Goal: Transaction & Acquisition: Obtain resource

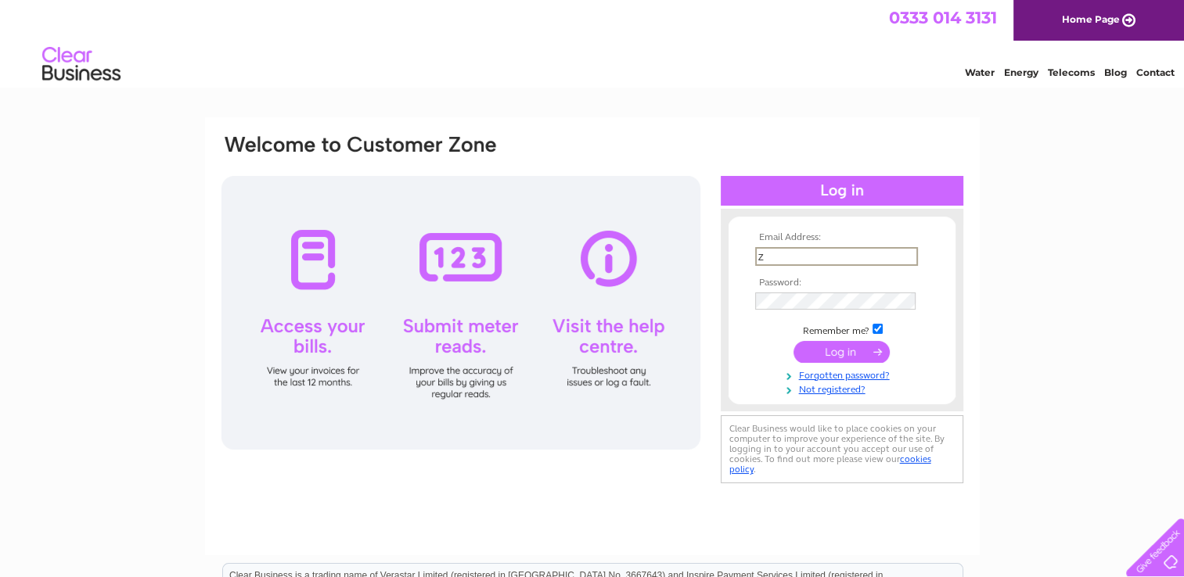
type input "zach@greenviewchurch.co.uk"
click at [865, 352] on input "submit" at bounding box center [841, 351] width 96 height 22
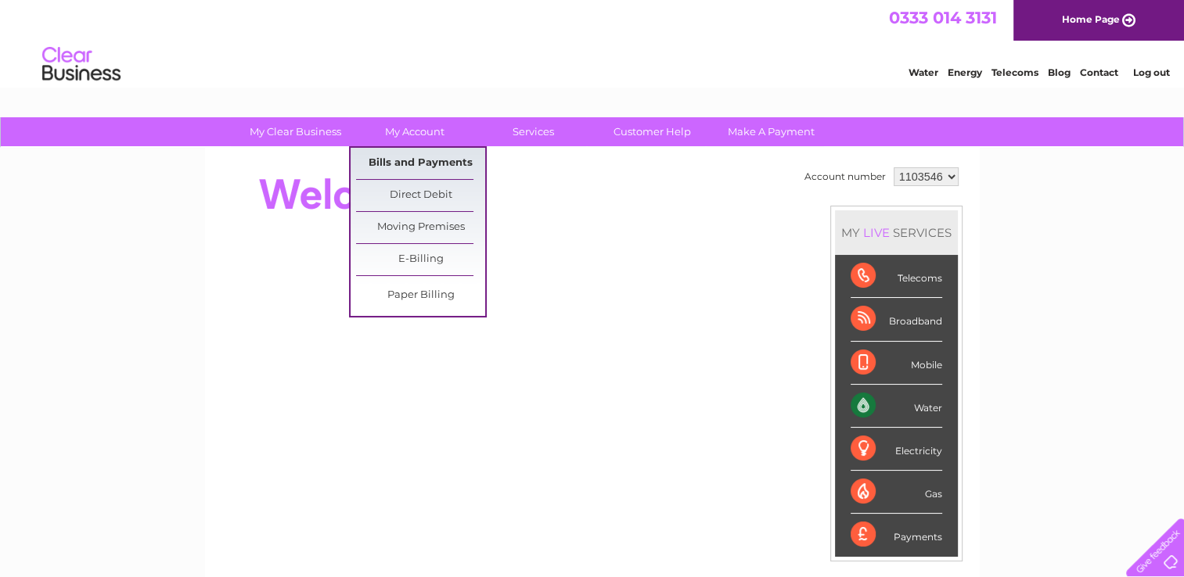
click at [429, 160] on link "Bills and Payments" at bounding box center [420, 163] width 129 height 31
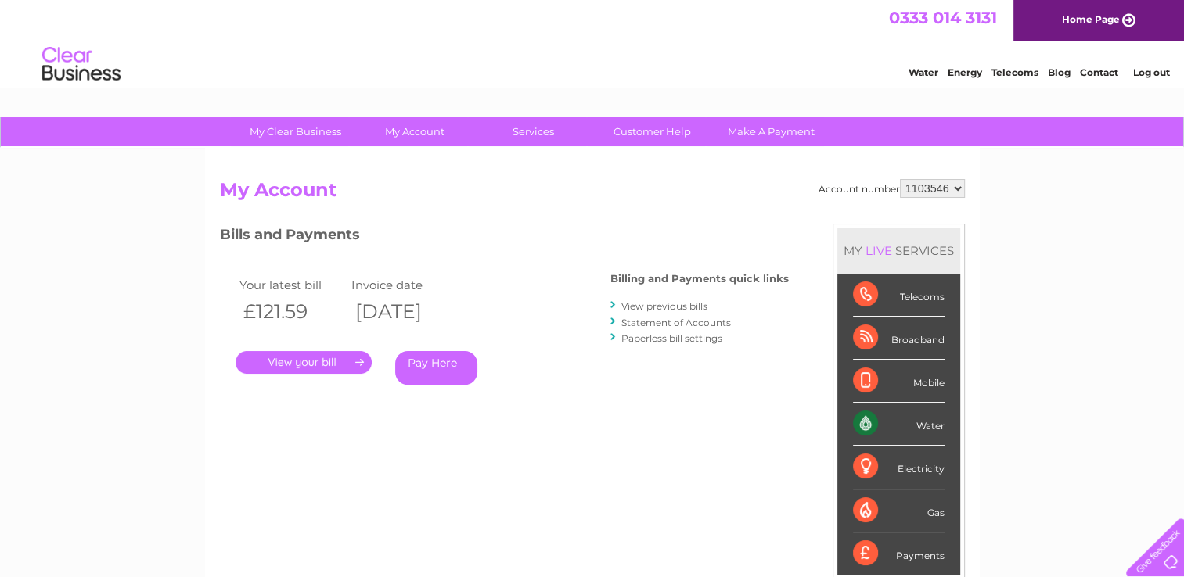
click at [318, 361] on link "." at bounding box center [303, 362] width 136 height 23
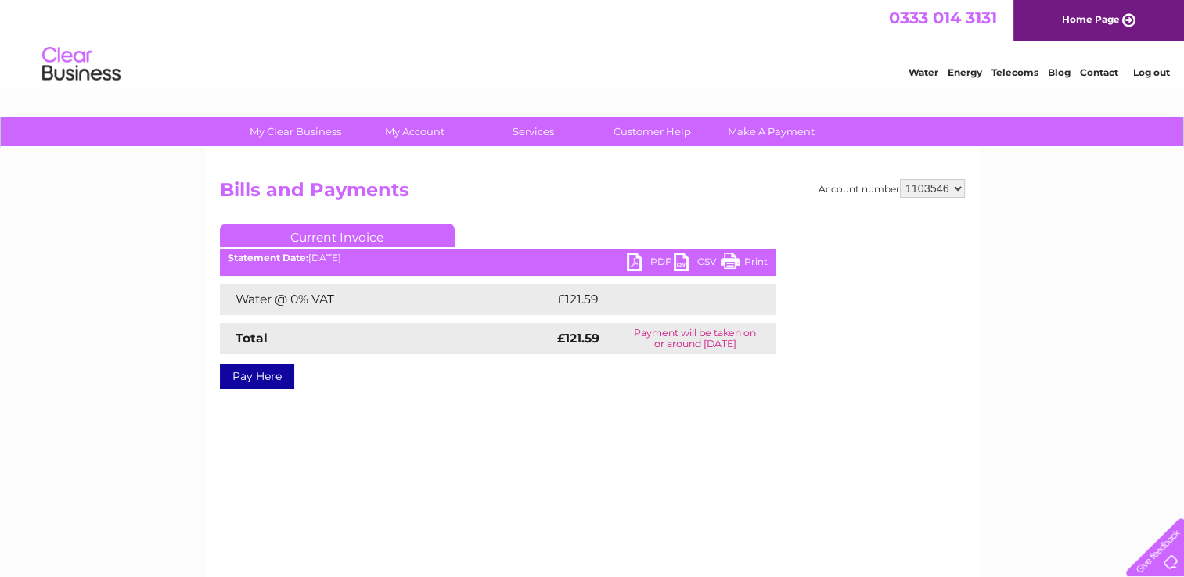
click at [629, 258] on link "PDF" at bounding box center [650, 264] width 47 height 23
click at [1148, 70] on link "Log out" at bounding box center [1150, 72] width 37 height 12
